Goal: Information Seeking & Learning: Check status

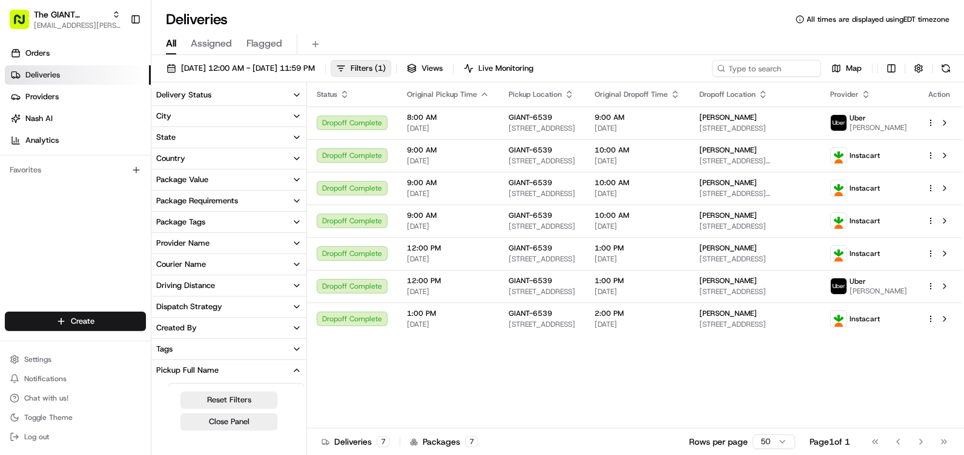
scroll to position [242, 0]
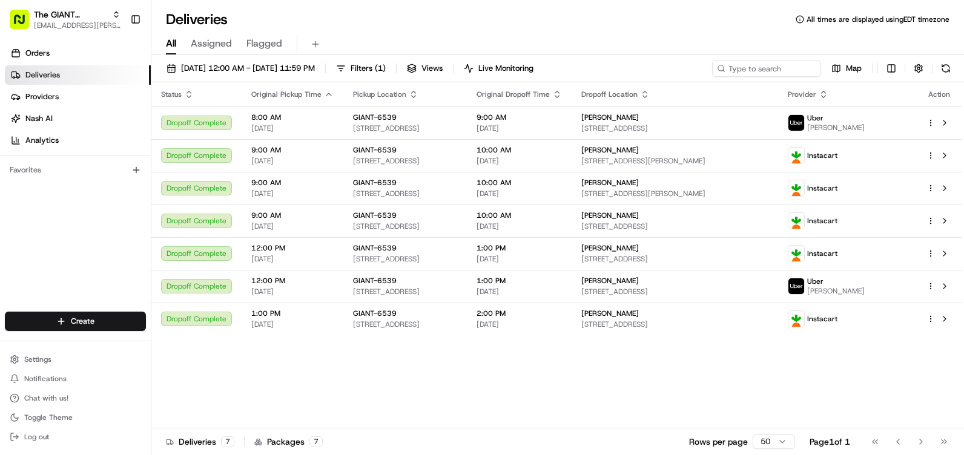
click at [675, 380] on div "Status Original Pickup Time Pickup Location Original Dropoff Time Dropoff Locat…" at bounding box center [556, 255] width 810 height 346
